Goal: Task Accomplishment & Management: Manage account settings

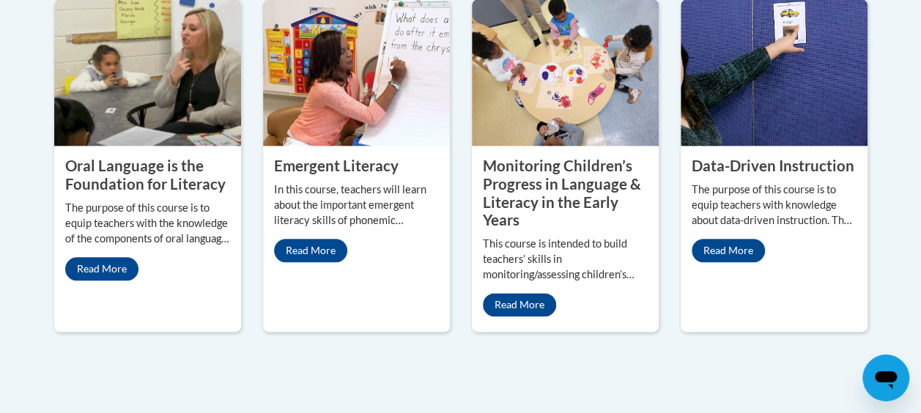
scroll to position [780, 0]
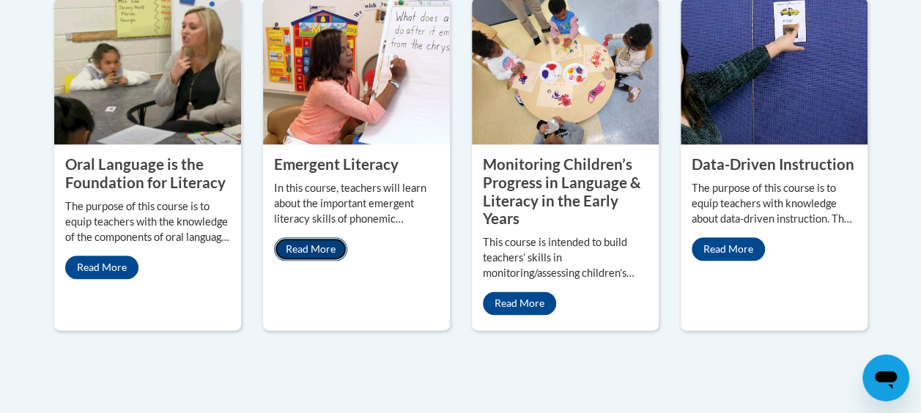
click at [298, 254] on link "Read More" at bounding box center [310, 248] width 73 height 23
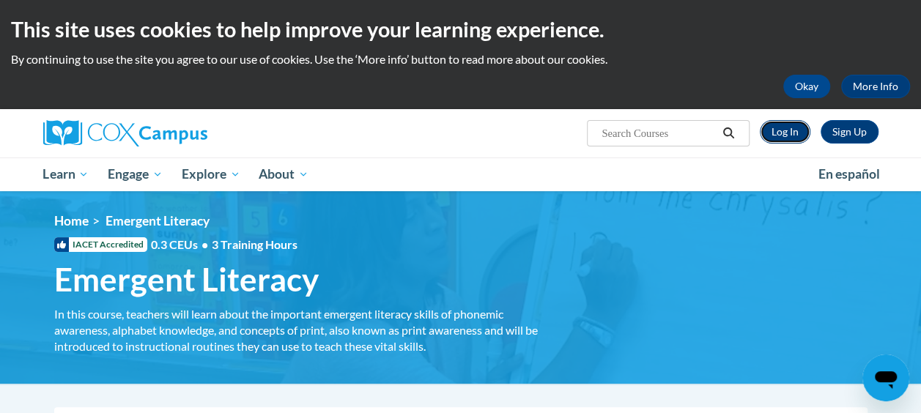
click at [792, 127] on link "Log In" at bounding box center [785, 131] width 51 height 23
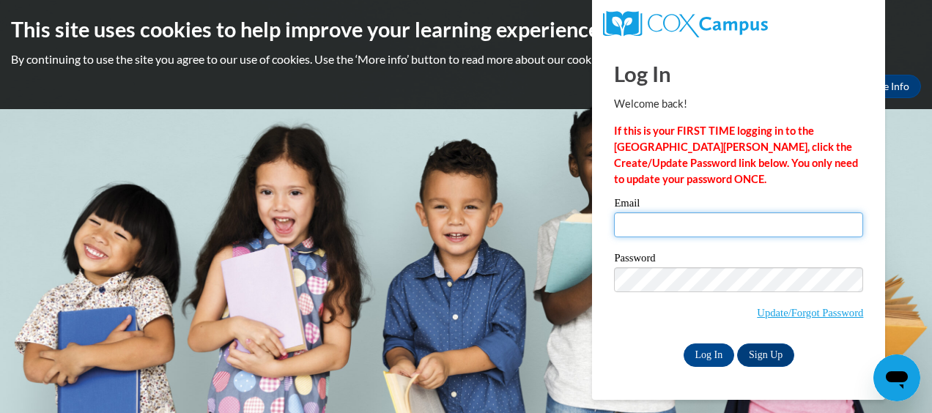
click at [636, 219] on input "Email" at bounding box center [738, 225] width 249 height 25
type input "mabelmaribell@yahoo.com"
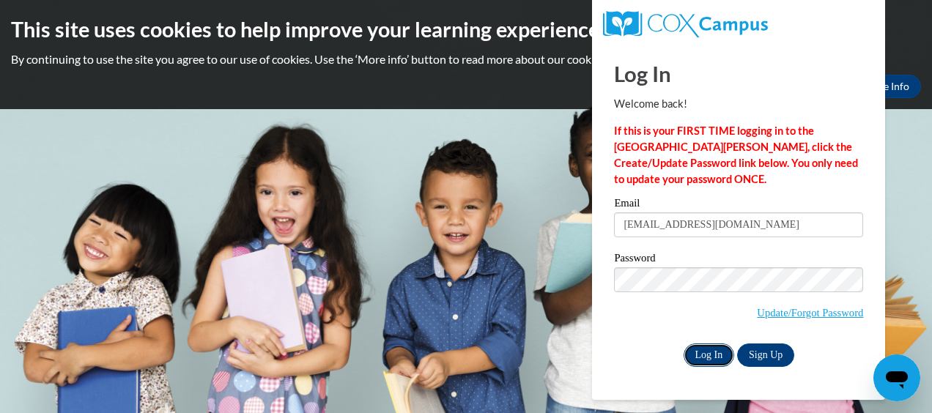
click at [701, 352] on input "Log In" at bounding box center [709, 355] width 51 height 23
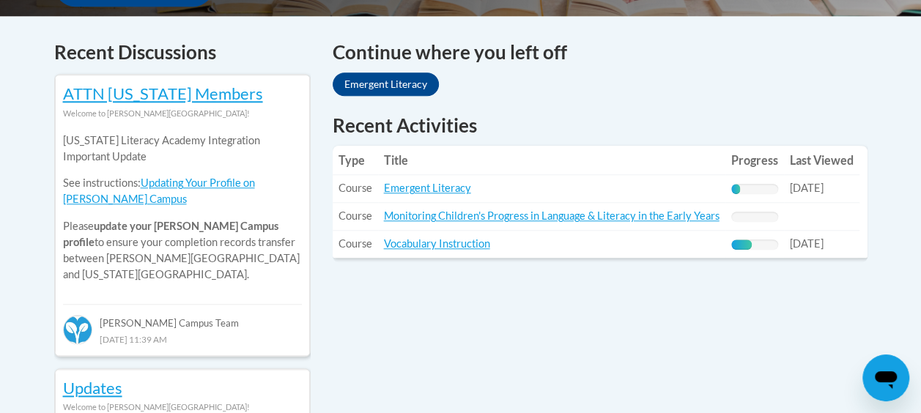
scroll to position [619, 0]
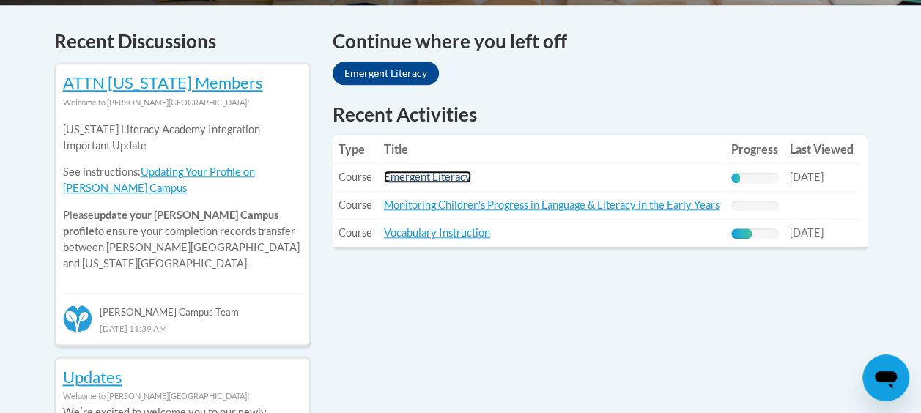
click at [421, 177] on link "Emergent Literacy" at bounding box center [427, 177] width 87 height 12
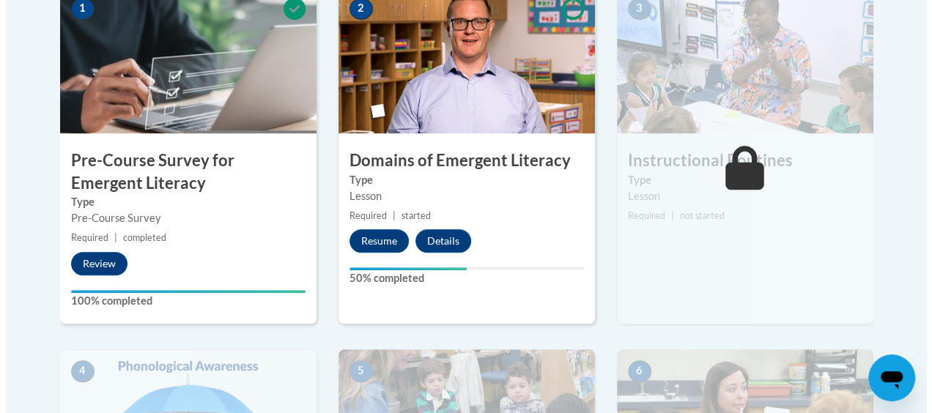
scroll to position [597, 0]
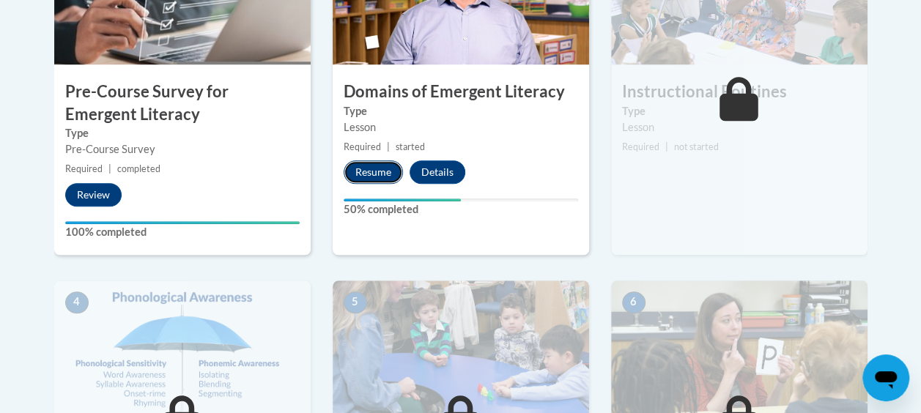
click at [366, 166] on button "Resume" at bounding box center [373, 172] width 59 height 23
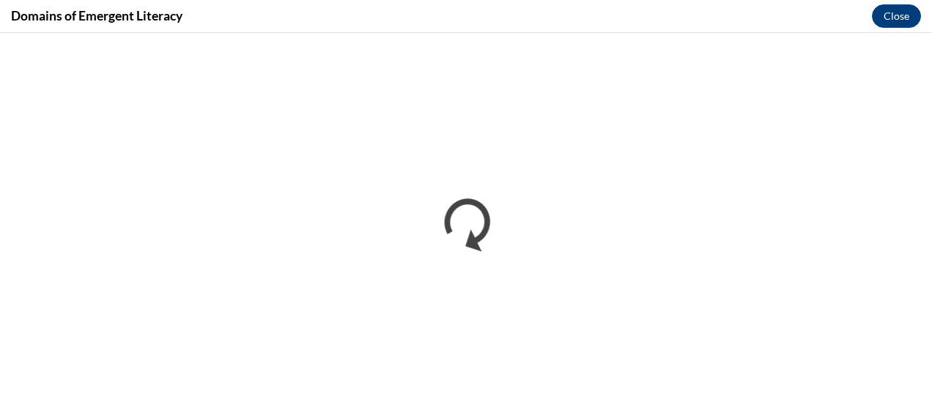
scroll to position [0, 0]
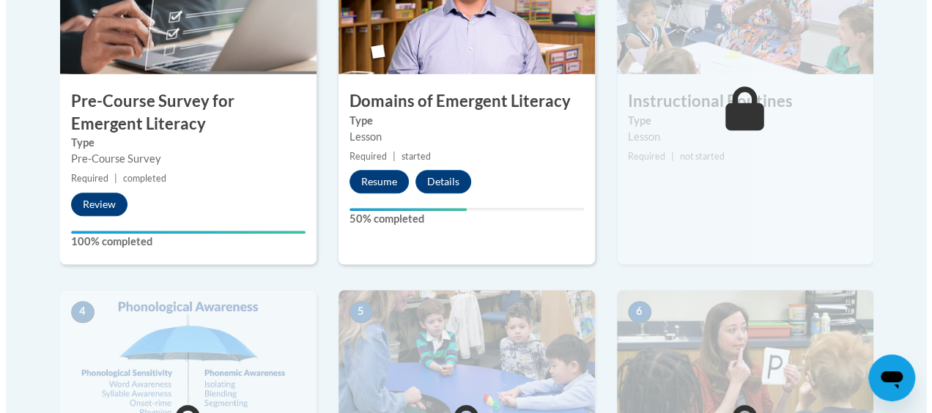
scroll to position [705, 0]
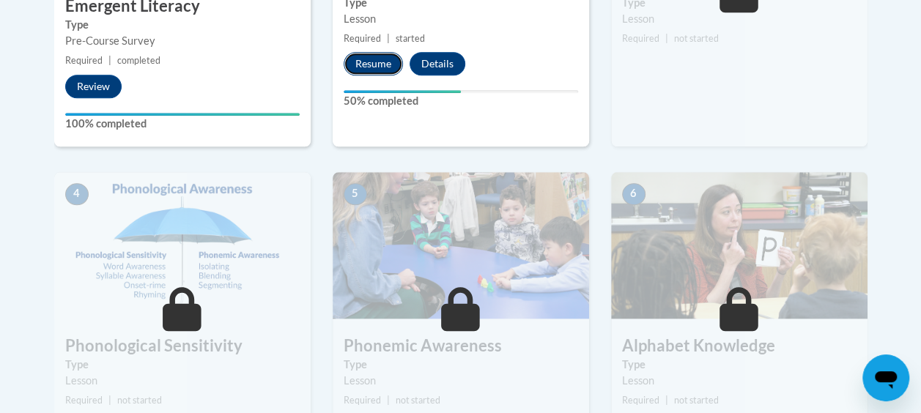
click at [364, 66] on button "Resume" at bounding box center [373, 63] width 59 height 23
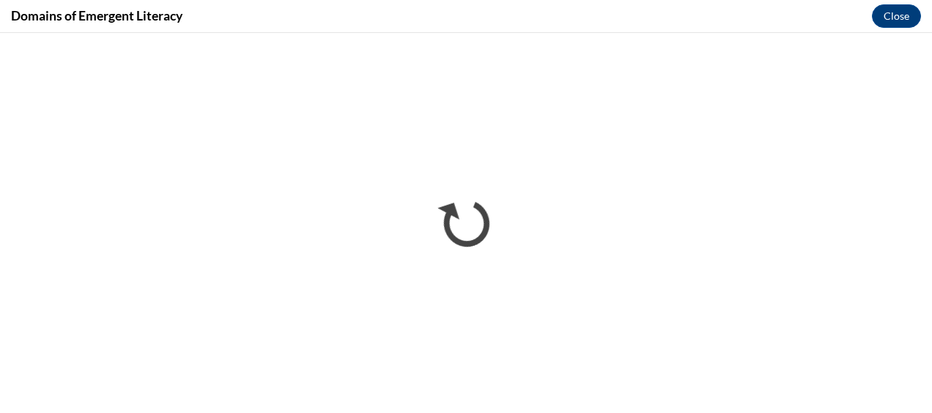
scroll to position [0, 0]
